Goal: Answer question/provide support: Answer question/provide support

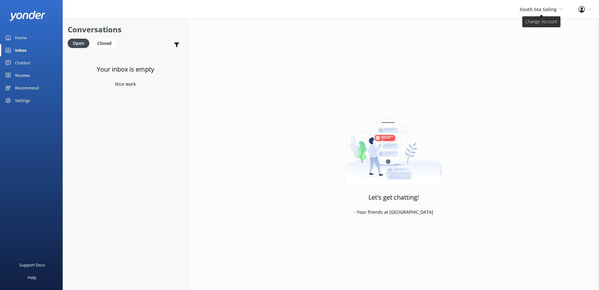
click at [525, 9] on span "South Sea Sailing" at bounding box center [538, 9] width 37 height 6
click at [526, 29] on link "South Sea Sailing" at bounding box center [540, 26] width 63 height 15
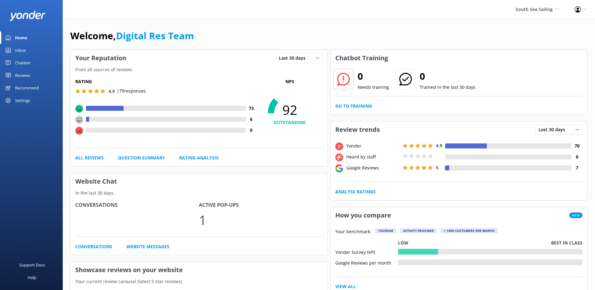
click at [25, 51] on div "Inbox" at bounding box center [20, 50] width 11 height 13
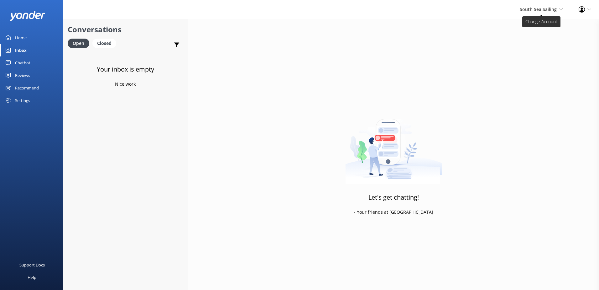
click at [543, 12] on span "South Sea Sailing" at bounding box center [538, 9] width 37 height 6
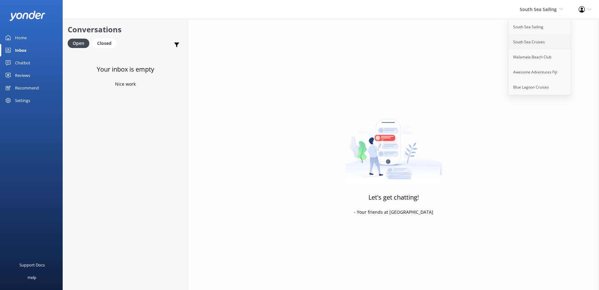
click at [533, 43] on link "South Sea Cruises" at bounding box center [540, 41] width 63 height 15
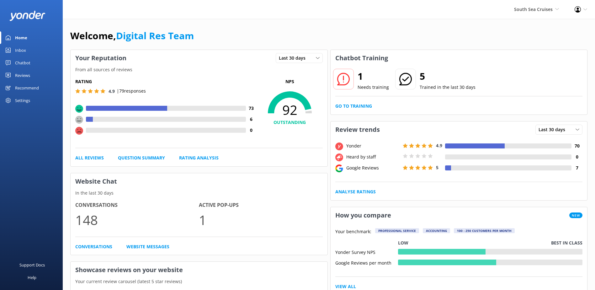
click at [22, 55] on div "Inbox" at bounding box center [20, 50] width 11 height 13
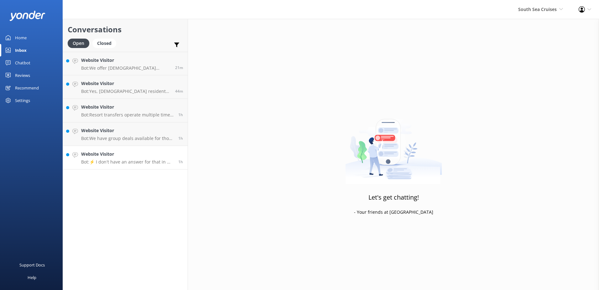
click at [146, 163] on p "Bot: ⚡ I don't have an answer for that in my knowledge base. Please try and rep…" at bounding box center [127, 162] width 92 height 6
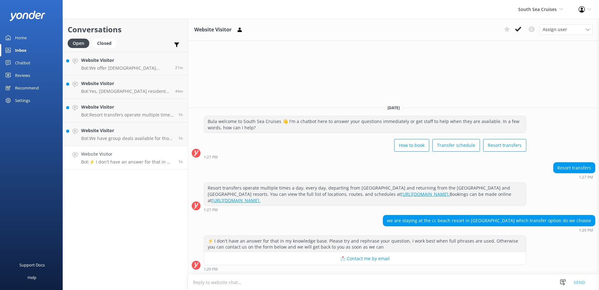
click at [423, 277] on textarea at bounding box center [393, 281] width 411 height 15
type textarea "T"
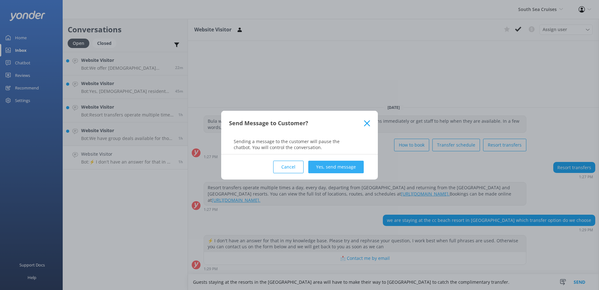
type textarea "Guests staying at the resorts in the [GEOGRAPHIC_DATA] area will have to make t…"
click at [339, 168] on button "Yes, send message" at bounding box center [335, 167] width 55 height 13
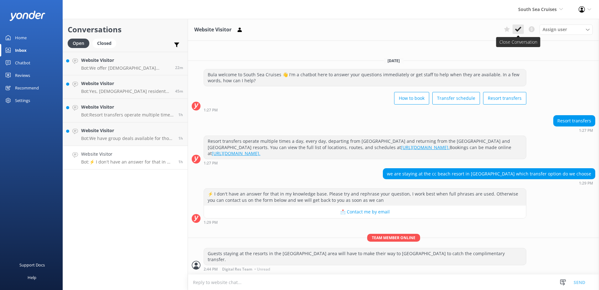
click at [520, 27] on icon at bounding box center [518, 29] width 6 height 6
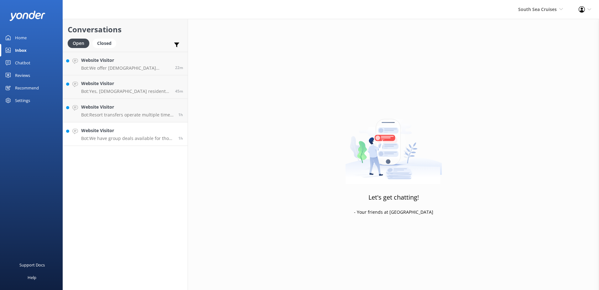
click at [133, 138] on p "Bot: We have group deals available for those travelling with 10 or more people.…" at bounding box center [127, 138] width 92 height 6
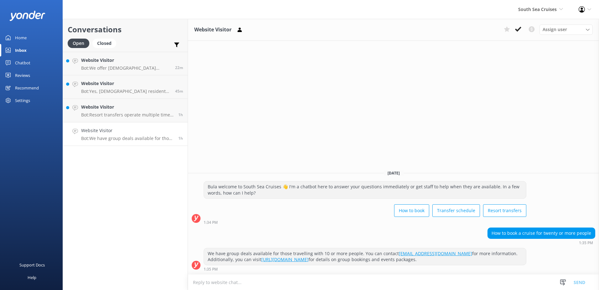
click at [517, 25] on button at bounding box center [518, 28] width 11 height 9
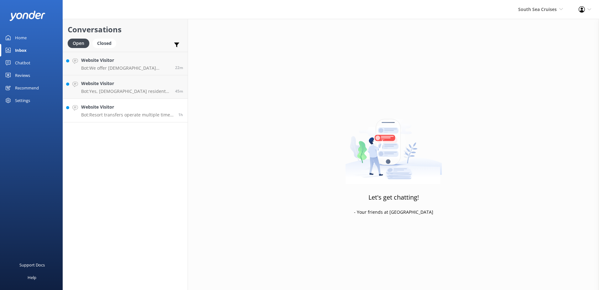
click at [149, 115] on p "Bot: Resort transfers operate multiple times a day, every day, departing from […" at bounding box center [127, 115] width 92 height 6
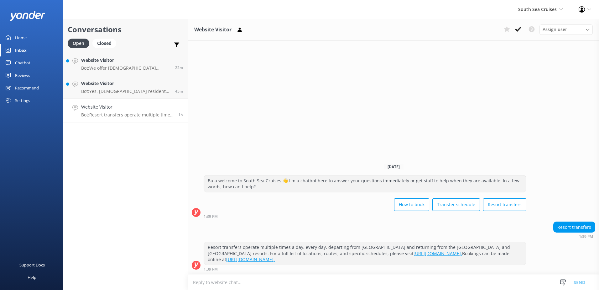
click at [520, 32] on button at bounding box center [518, 28] width 11 height 9
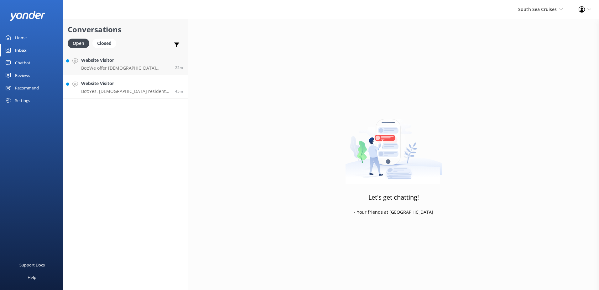
click at [131, 90] on p "Bot: Yes, [DEMOGRAPHIC_DATA] residents receive a 20% discount on day tours and …" at bounding box center [125, 91] width 89 height 6
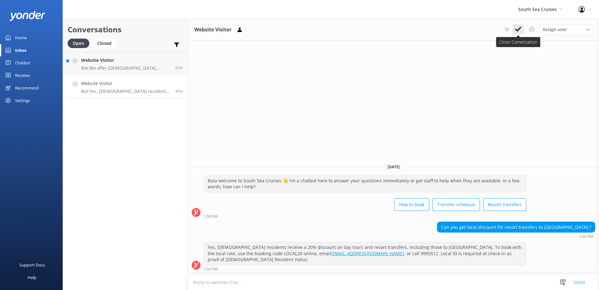
click at [524, 32] on button at bounding box center [518, 28] width 11 height 9
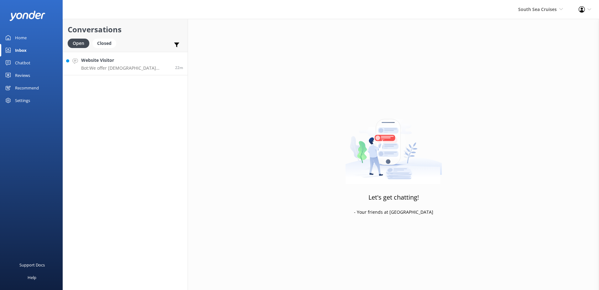
click at [171, 66] on div "22m" at bounding box center [177, 63] width 13 height 13
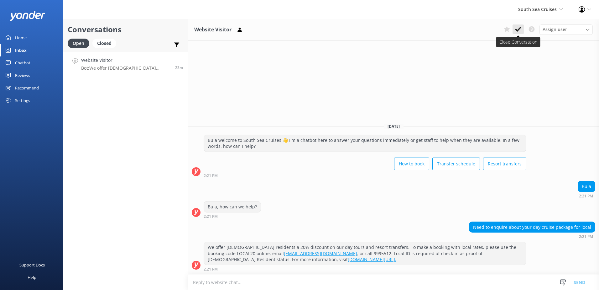
click at [519, 32] on icon at bounding box center [518, 29] width 6 height 6
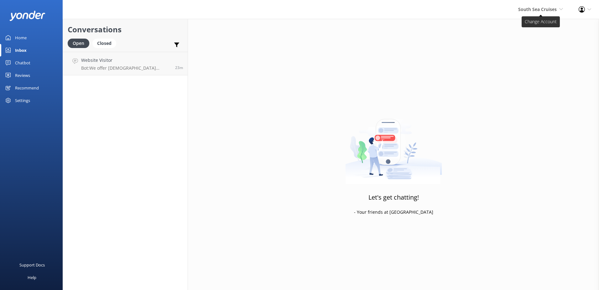
click at [550, 8] on span "South Sea Cruises" at bounding box center [537, 9] width 39 height 6
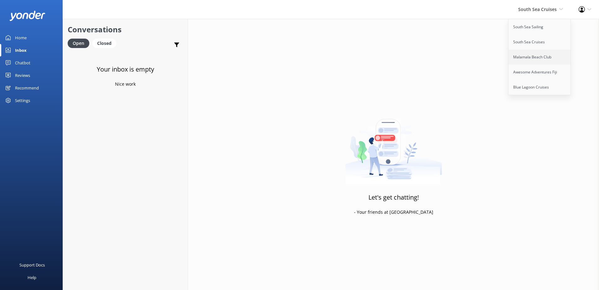
click at [536, 58] on link "Malamala Beach Club" at bounding box center [540, 57] width 63 height 15
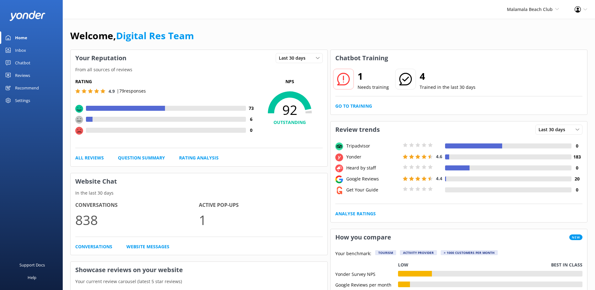
click at [13, 50] on link "Inbox" at bounding box center [31, 50] width 63 height 13
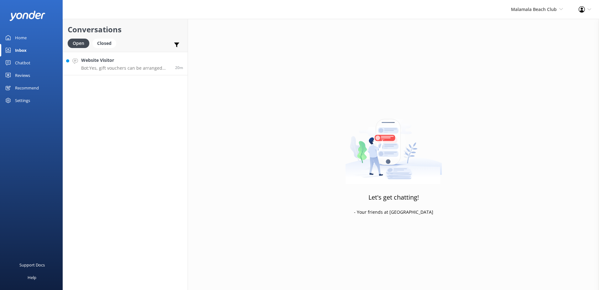
click at [113, 69] on p "Bot: Yes, gift vouchers can be arranged through our Sales team. You can organiz…" at bounding box center [125, 68] width 89 height 6
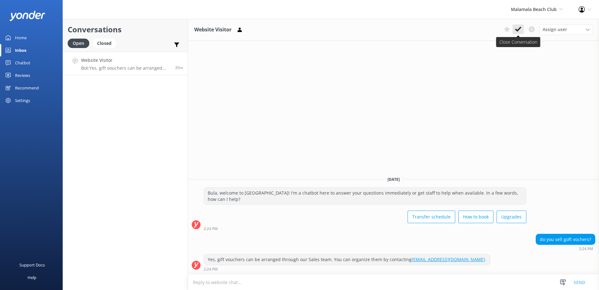
click at [518, 33] on button at bounding box center [518, 28] width 11 height 9
click at [533, 14] on div "Malamala Beach Club South Sea Sailing South Sea Cruises Malamala Beach Club Awe…" at bounding box center [537, 9] width 68 height 19
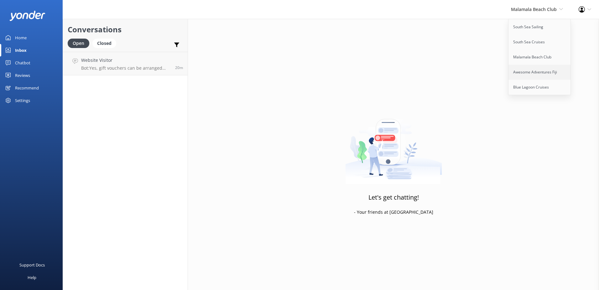
click at [535, 67] on link "Awesome Adventures Fiji" at bounding box center [540, 72] width 63 height 15
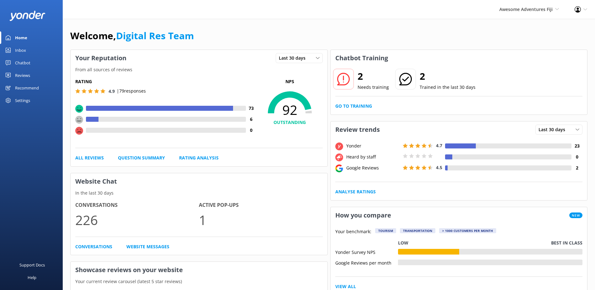
click at [30, 52] on link "Inbox" at bounding box center [31, 50] width 63 height 13
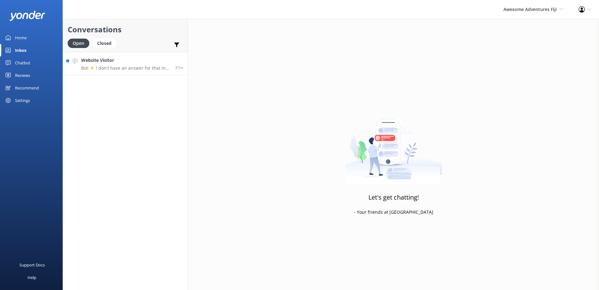
click at [141, 72] on link "Website Visitor Bot: ⚡ I don't have an answer for that in my knowledge base. Pl…" at bounding box center [125, 64] width 125 height 24
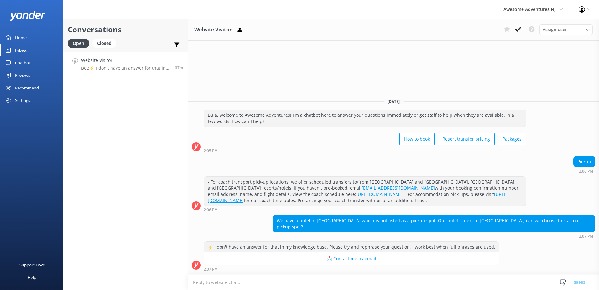
click at [345, 282] on textarea at bounding box center [393, 281] width 411 height 15
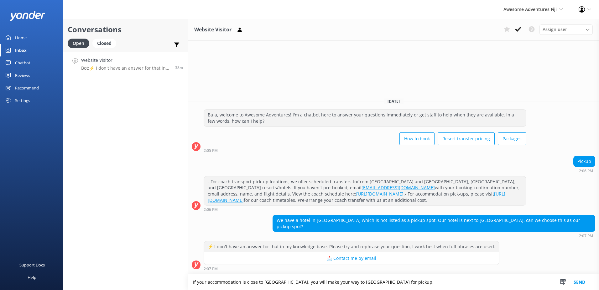
type textarea "If your accommodation is close to [GEOGRAPHIC_DATA], you will make your way to …"
click at [587, 278] on button "Send" at bounding box center [580, 282] width 24 height 16
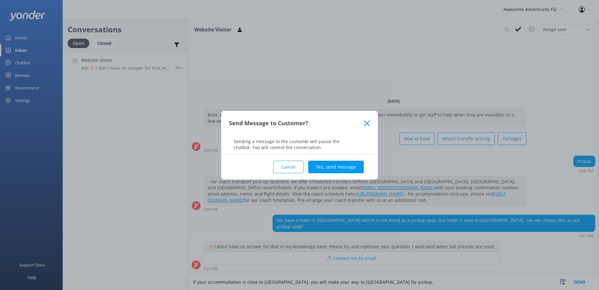
click at [342, 162] on button "Yes, send message" at bounding box center [335, 167] width 55 height 13
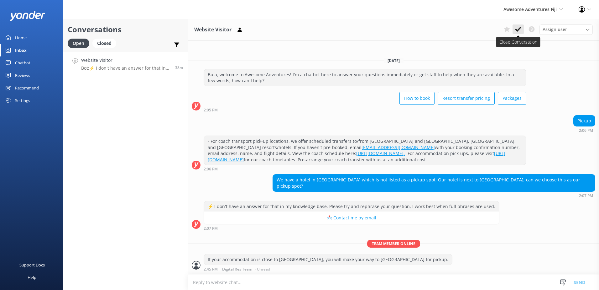
click at [518, 30] on use at bounding box center [518, 29] width 6 height 5
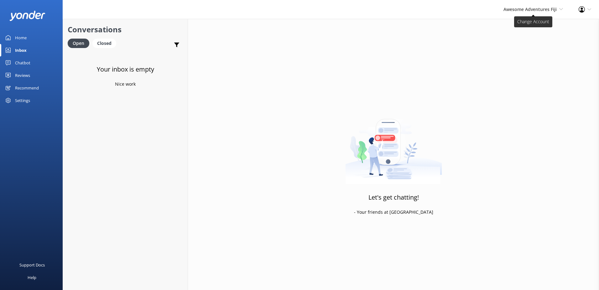
click at [534, 9] on span "Awesome Adventures Fiji" at bounding box center [530, 9] width 53 height 6
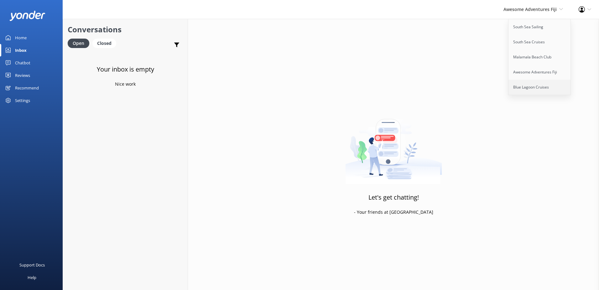
click at [522, 80] on link "Blue Lagoon Cruises" at bounding box center [540, 87] width 63 height 15
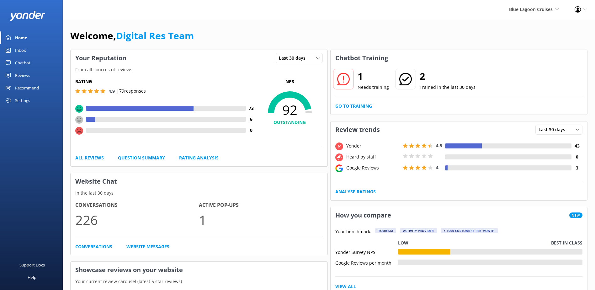
click at [7, 50] on icon at bounding box center [8, 50] width 5 height 5
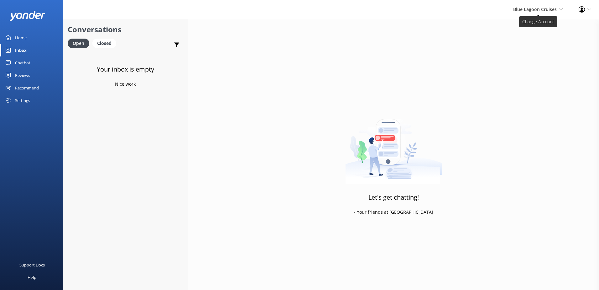
click at [523, 13] on span "Blue Lagoon Cruises South Sea Sailing South Sea Cruises Malamala Beach Club Awe…" at bounding box center [538, 9] width 50 height 7
click at [525, 24] on link "South Sea Sailing" at bounding box center [540, 26] width 63 height 15
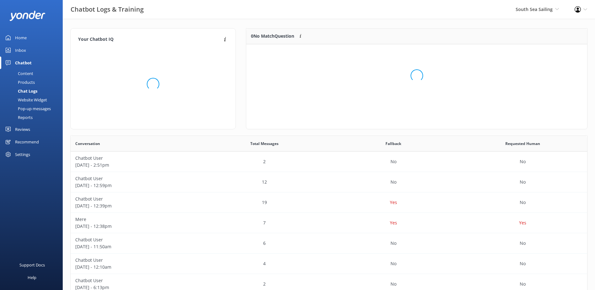
scroll to position [215, 512]
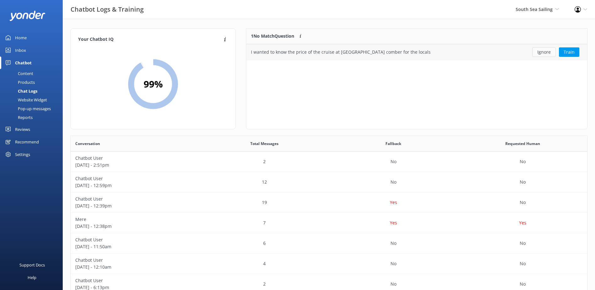
click at [545, 53] on button "Ignore" at bounding box center [544, 51] width 24 height 9
